Goal: Book appointment/travel/reservation

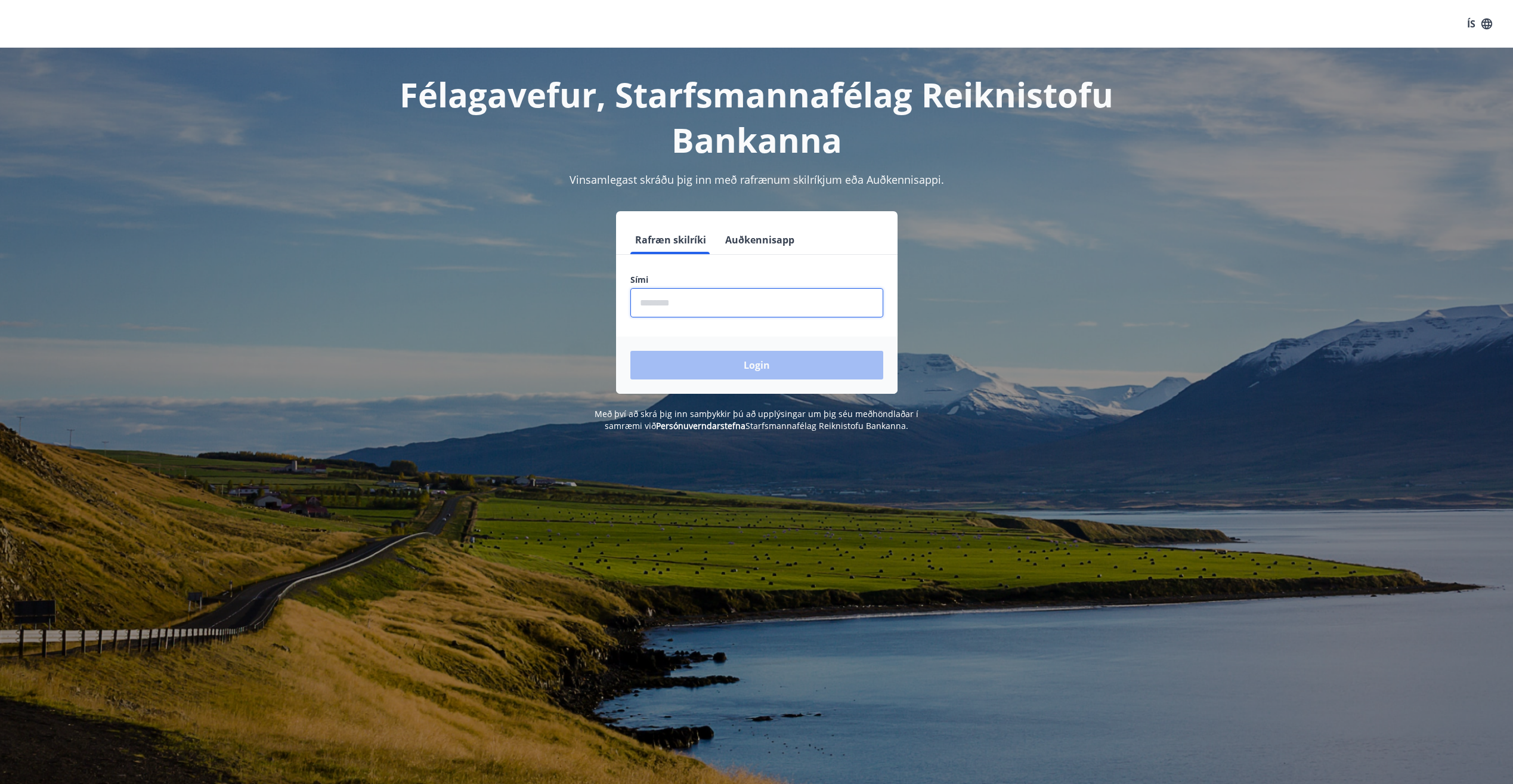
click at [727, 299] on input "phone" at bounding box center [757, 302] width 253 height 29
type input "********"
click at [631, 351] on button "Login" at bounding box center [757, 365] width 253 height 28
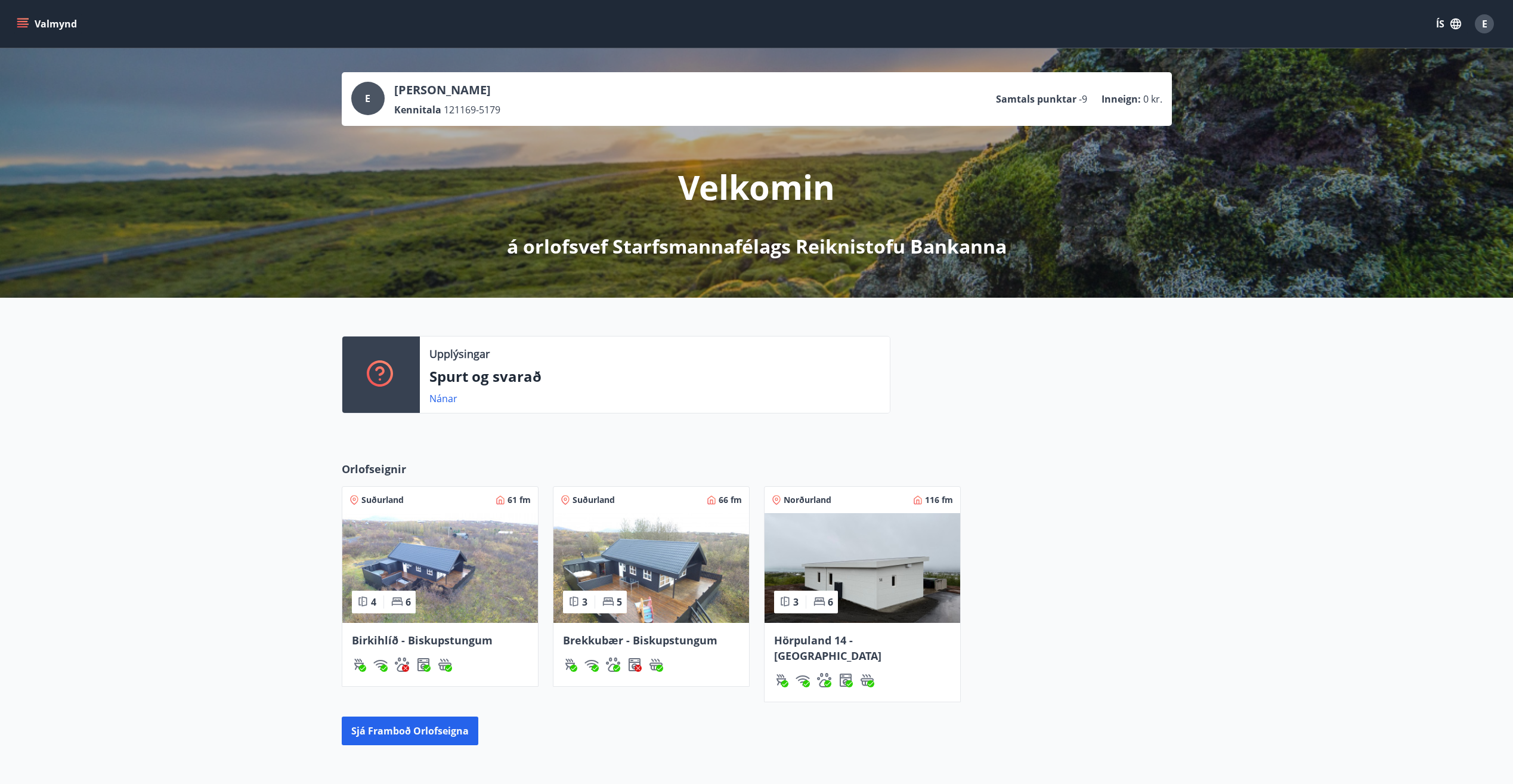
click at [644, 637] on span "Brekkubær - Biskupstungum" at bounding box center [640, 639] width 154 height 14
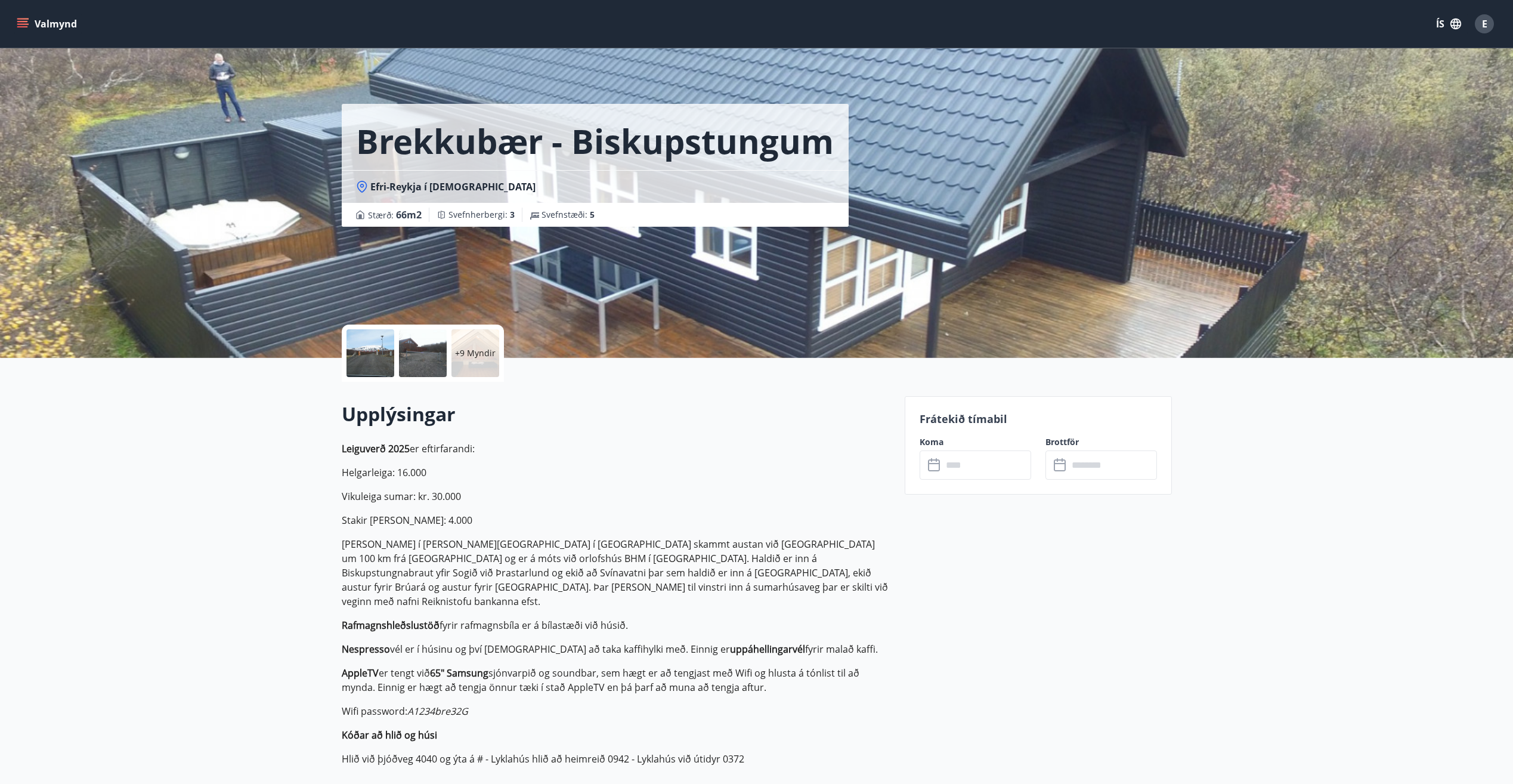
click at [487, 371] on div "+9 Myndir" at bounding box center [475, 353] width 48 height 48
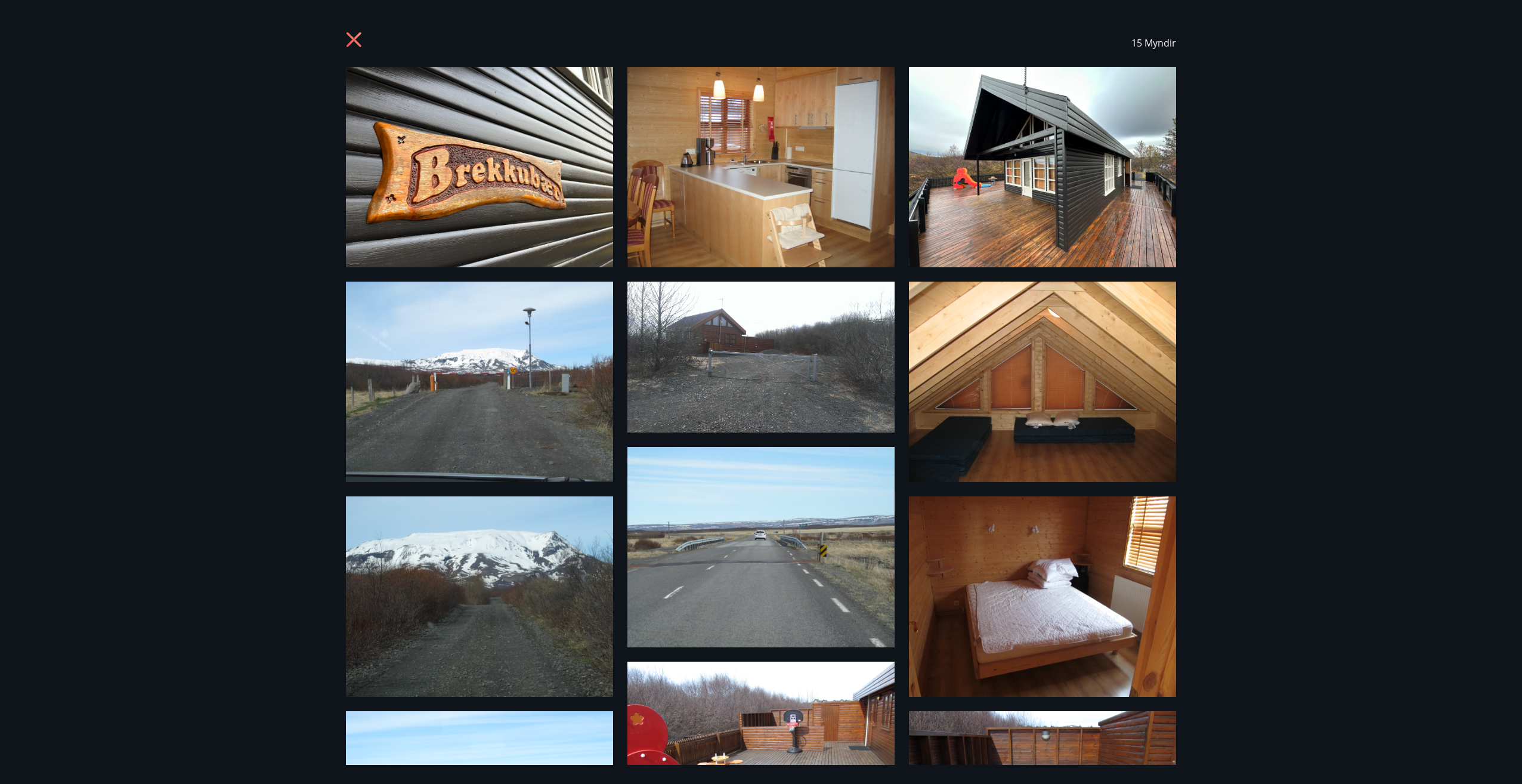
click at [354, 40] on icon at bounding box center [353, 39] width 3 height 3
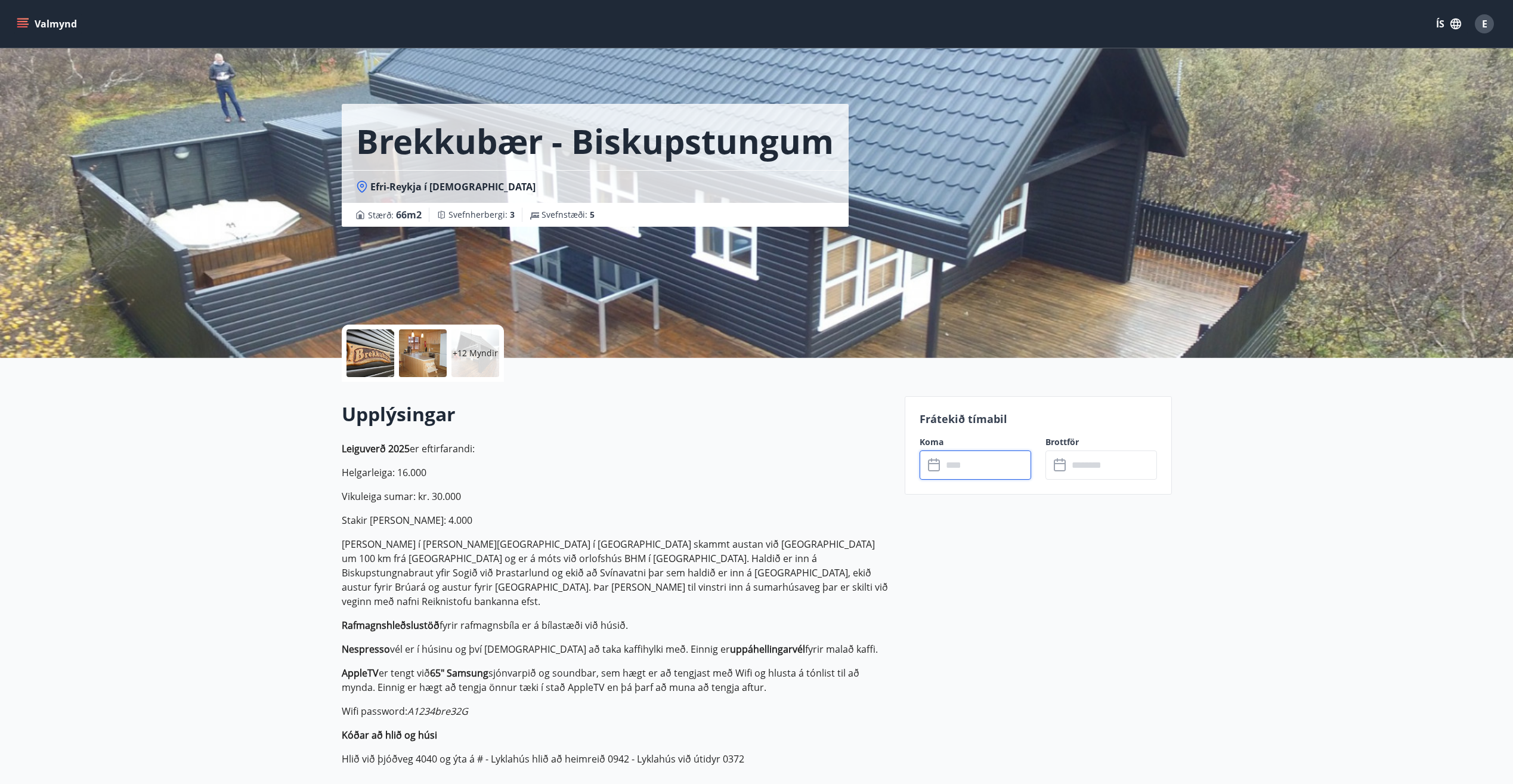
click at [951, 465] on input "text" at bounding box center [986, 464] width 89 height 29
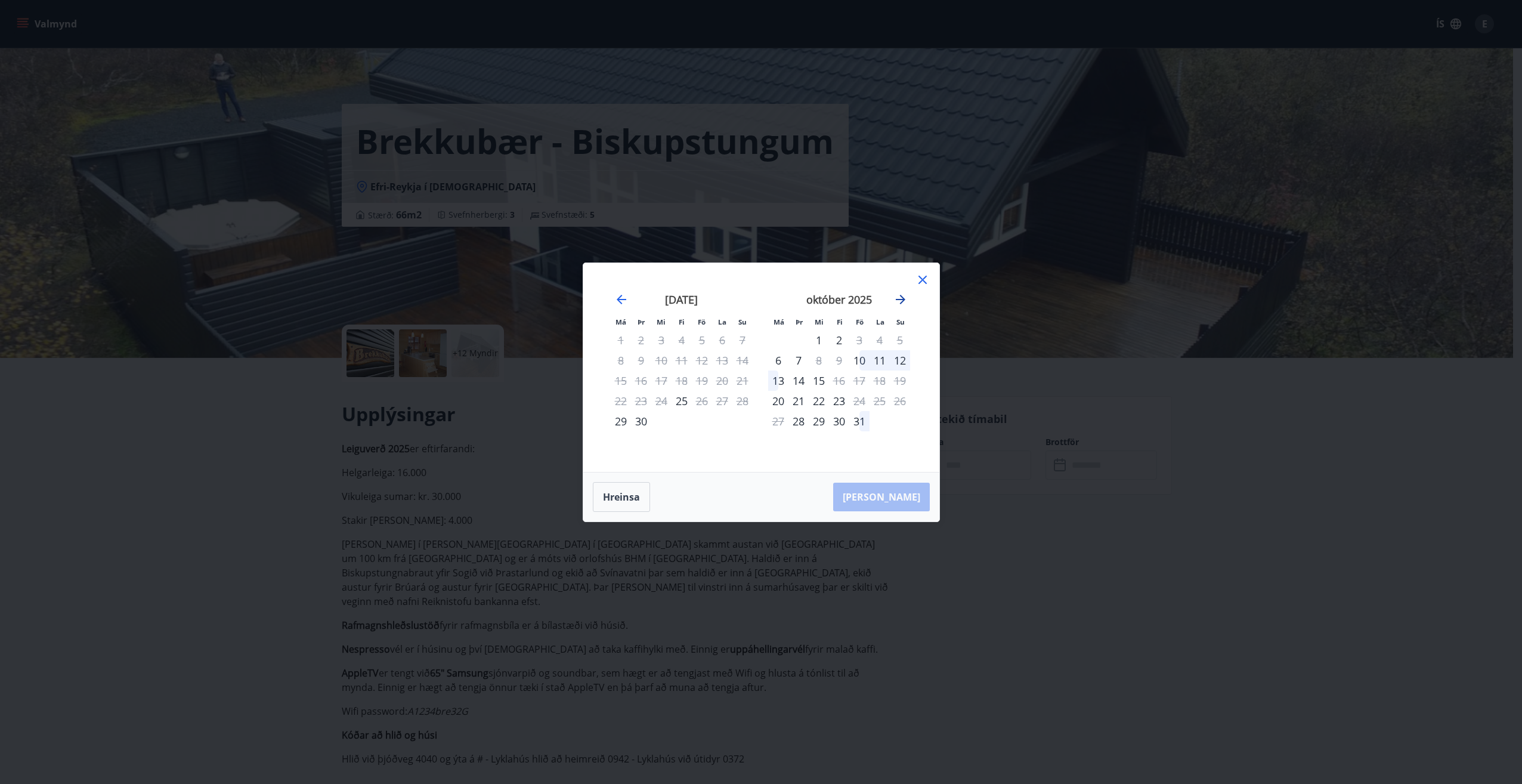
click at [896, 301] on icon "Move forward to switch to the next month." at bounding box center [900, 299] width 14 height 14
click at [920, 278] on icon at bounding box center [922, 279] width 8 height 8
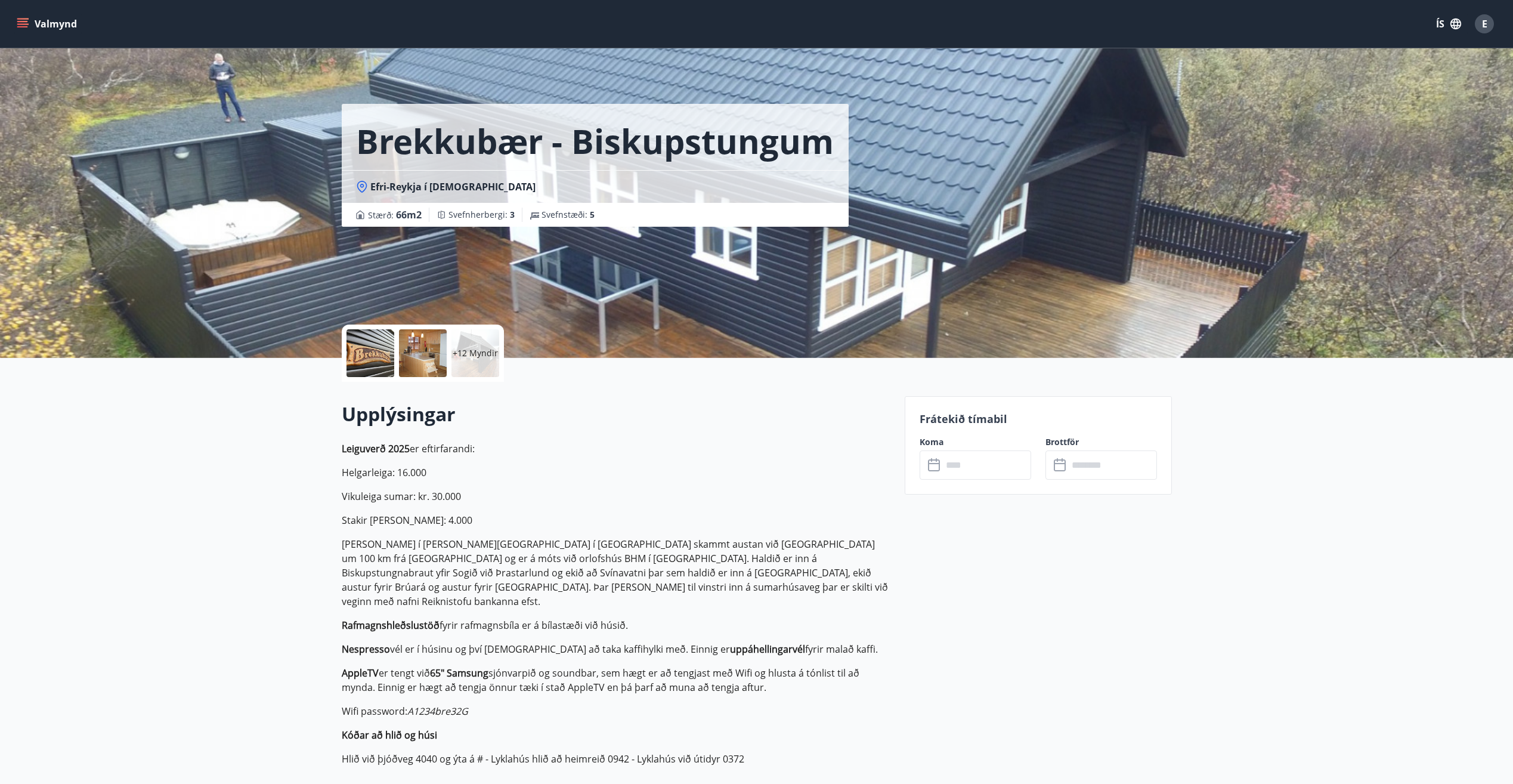
drag, startPoint x: 1480, startPoint y: 32, endPoint x: 1462, endPoint y: 425, distance: 393.4
click at [1456, 24] on icon "button" at bounding box center [1457, 24] width 13 height 13
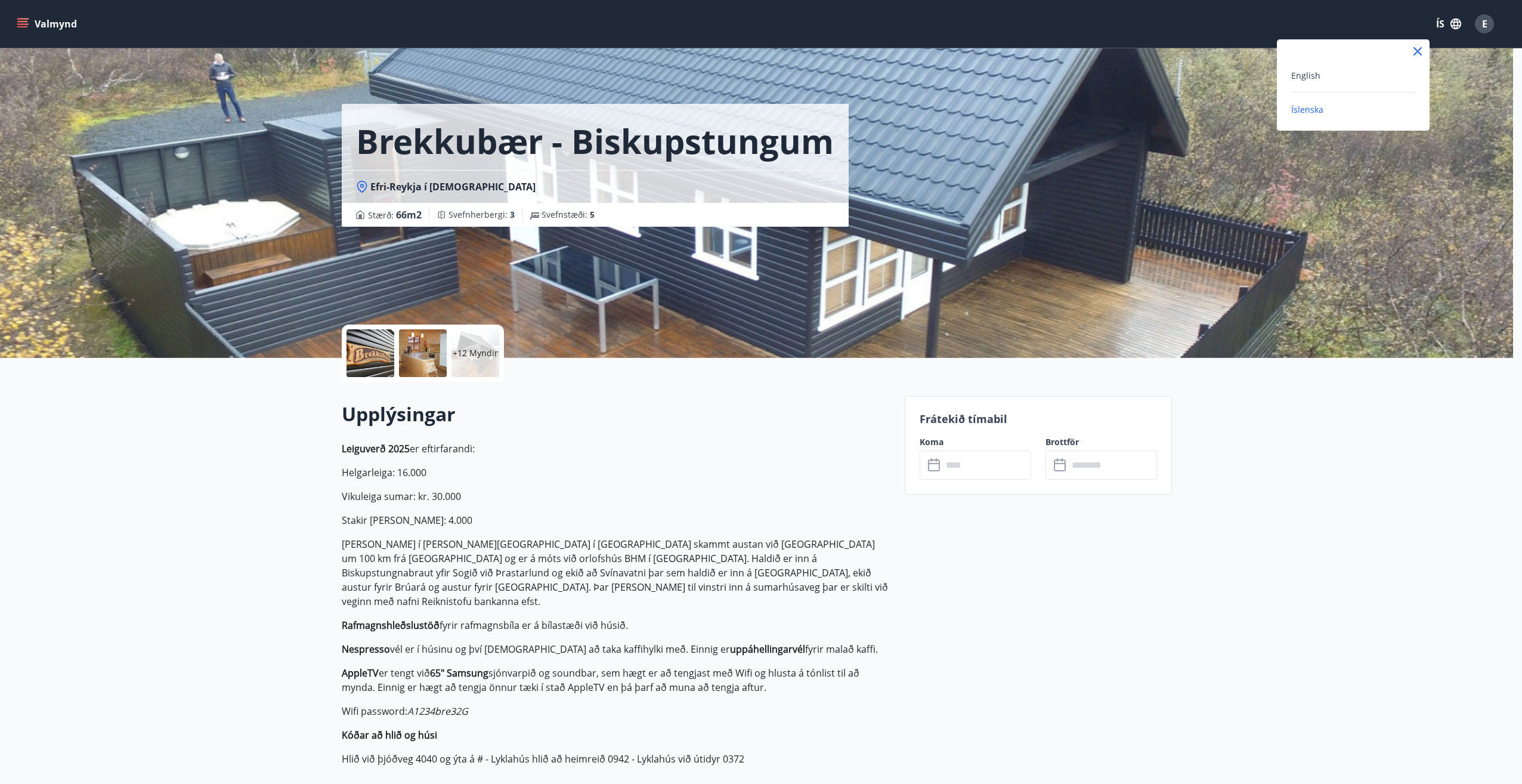
click at [1480, 24] on div at bounding box center [761, 392] width 1522 height 784
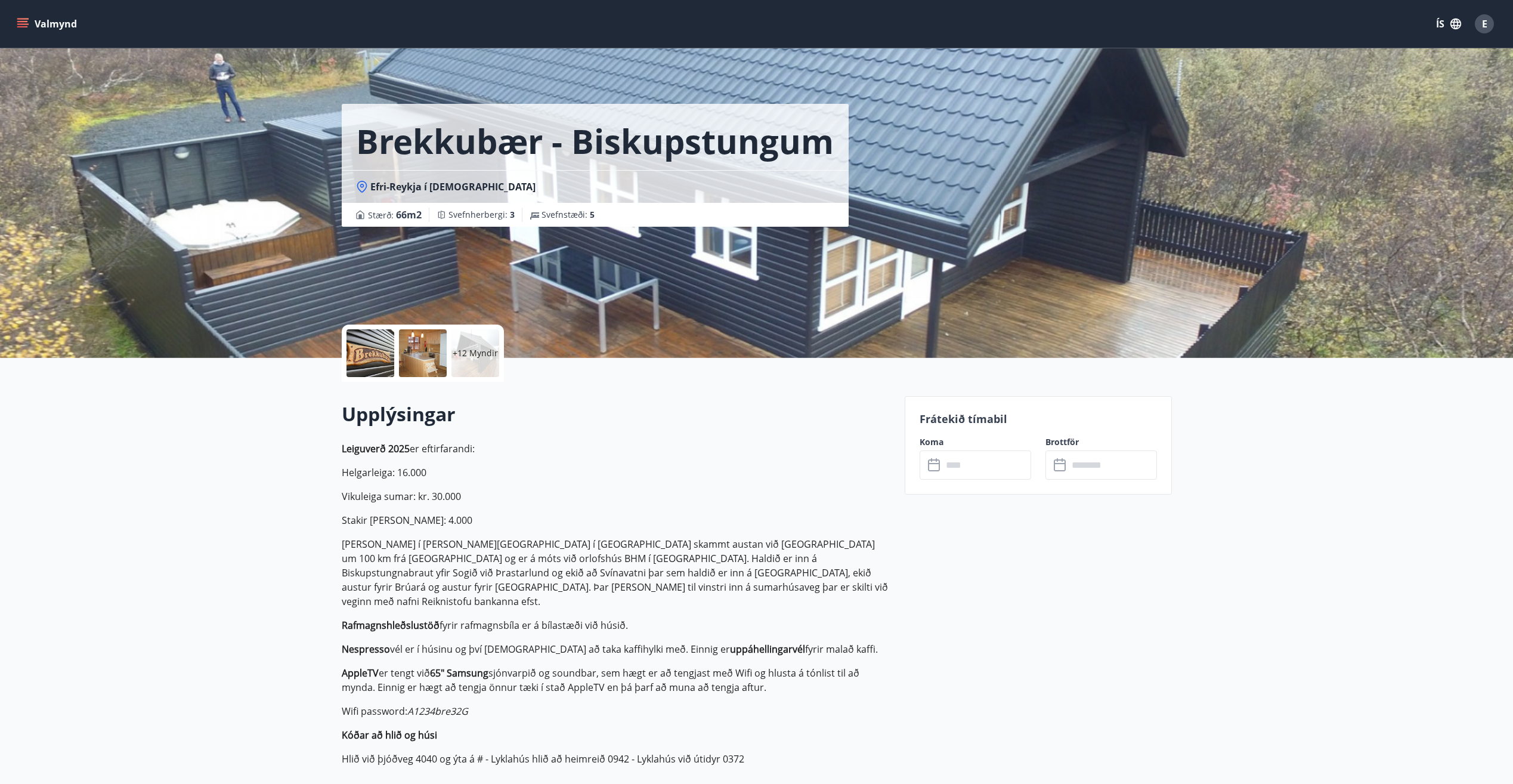
click at [1496, 17] on button "E" at bounding box center [1485, 24] width 28 height 28
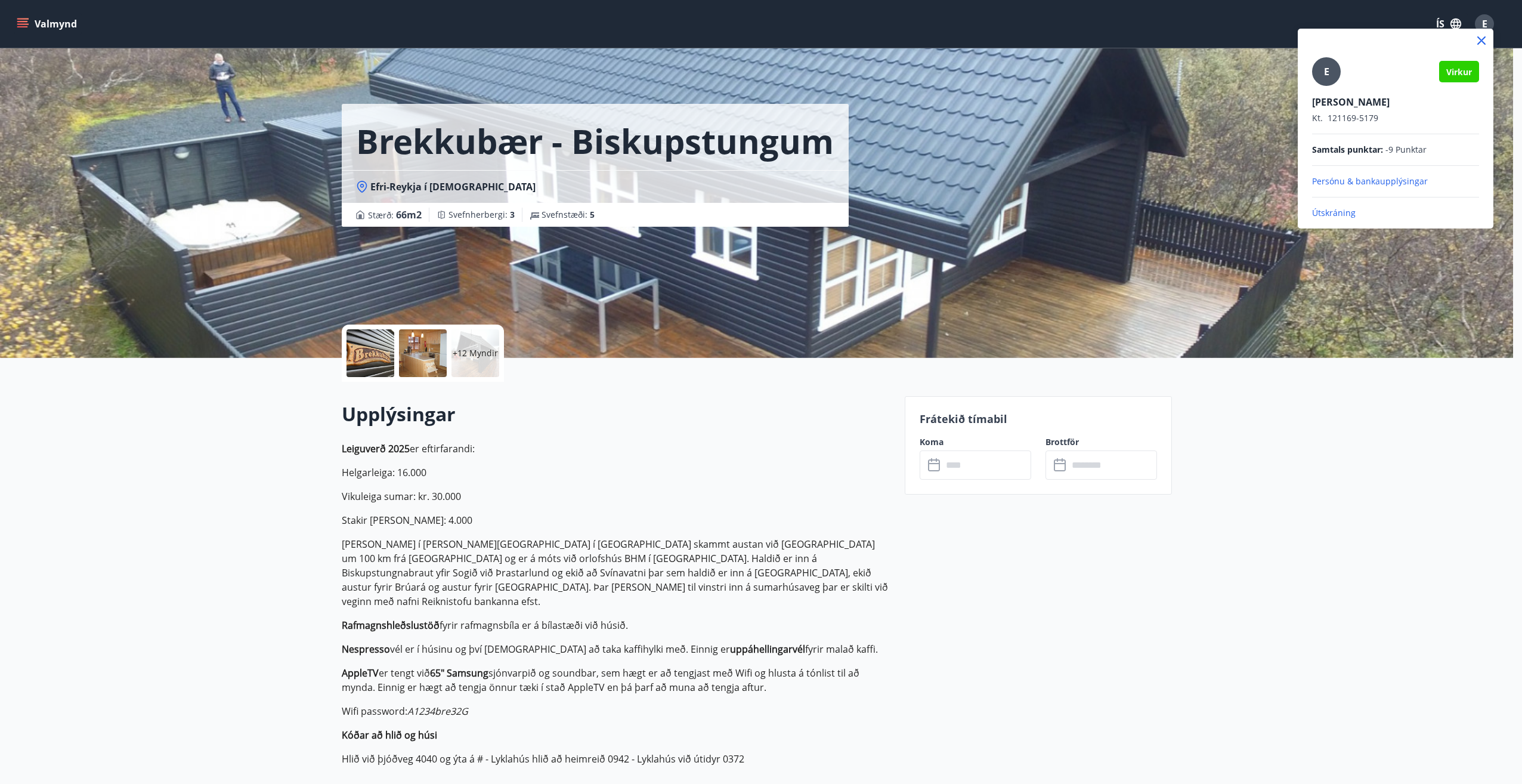
click at [1330, 208] on p "Útskráning" at bounding box center [1396, 212] width 167 height 12
